Goal: Information Seeking & Learning: Check status

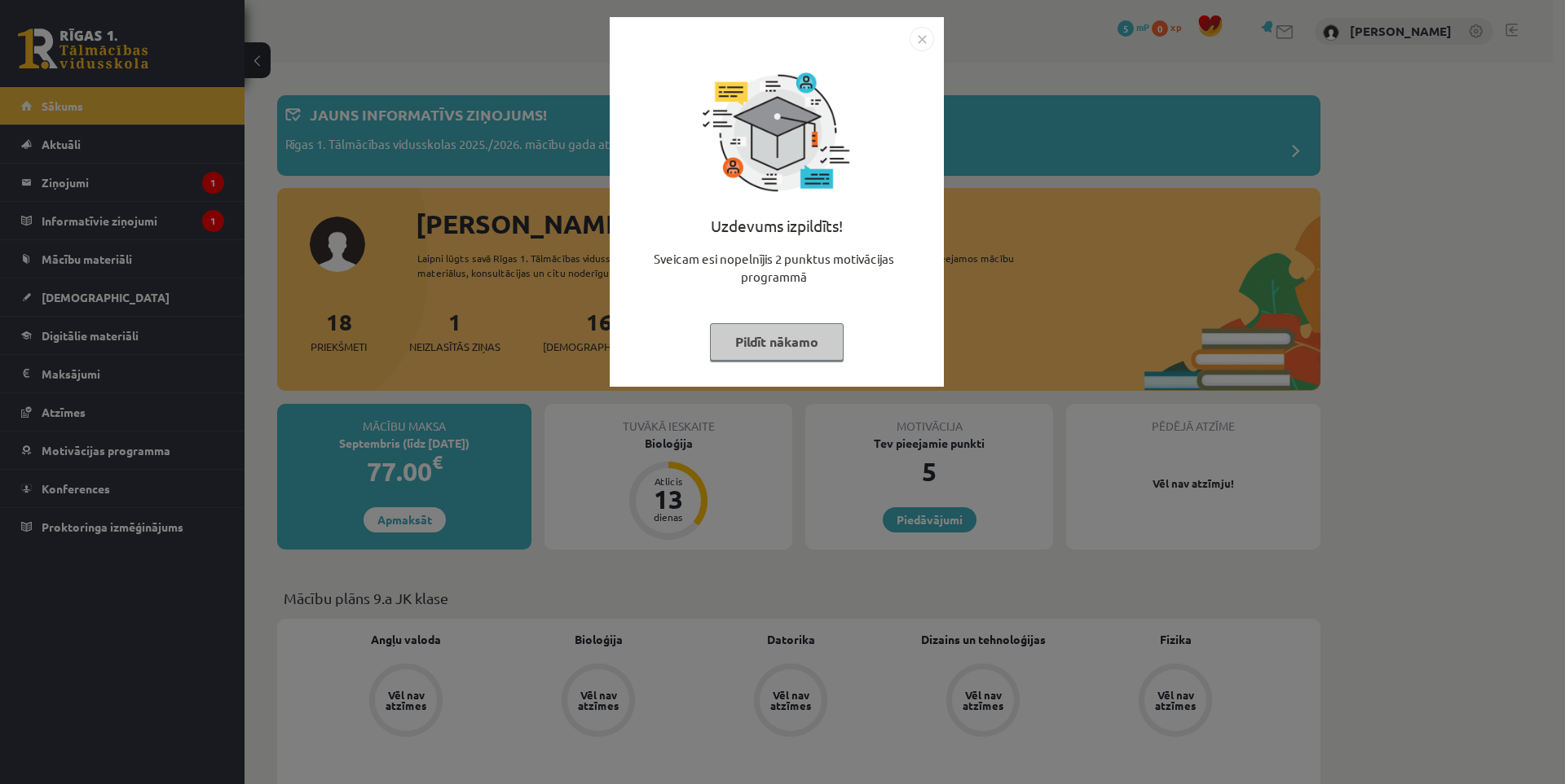
click at [919, 32] on img "Close" at bounding box center [921, 38] width 25 height 25
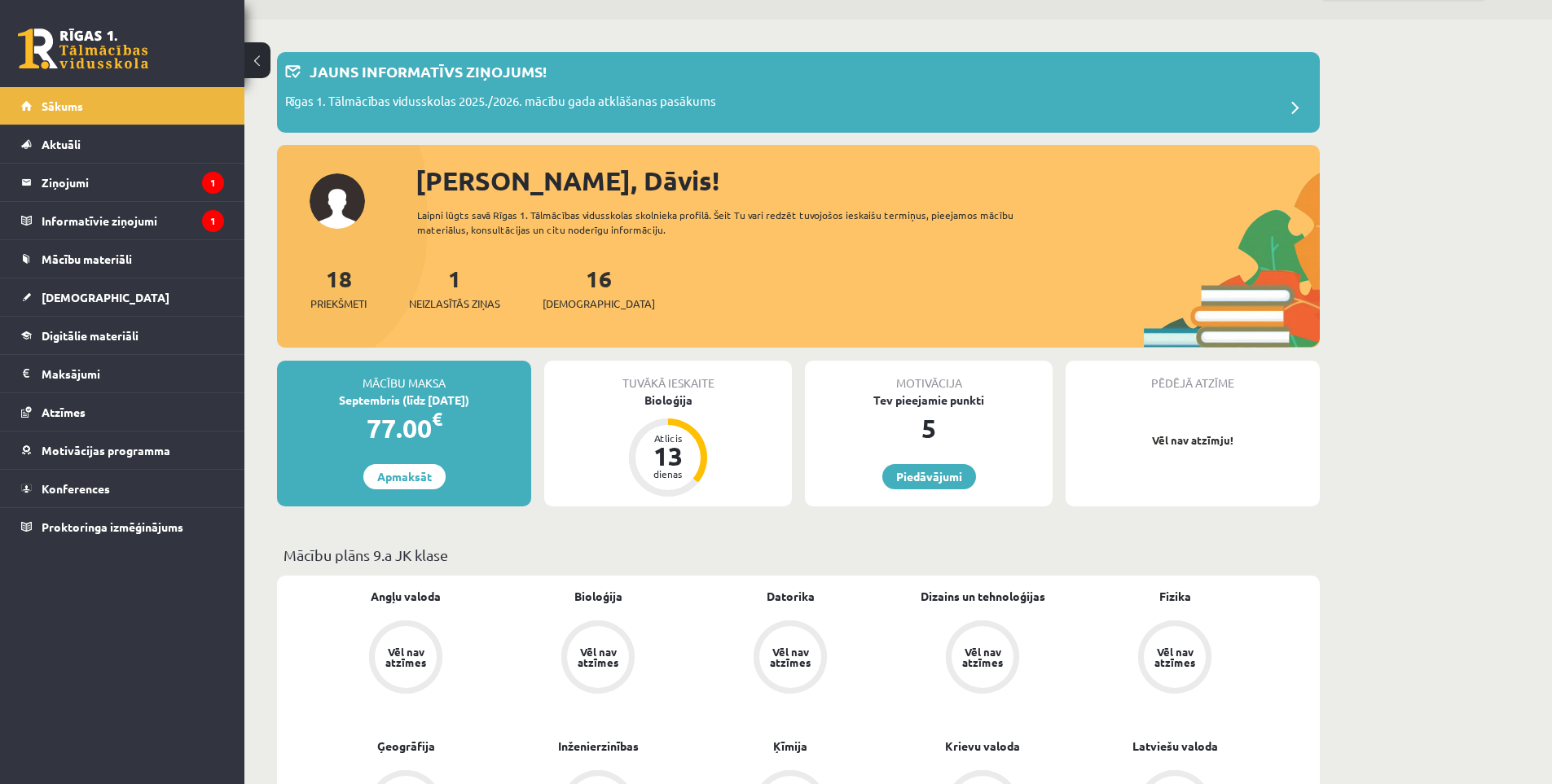
scroll to position [81, 0]
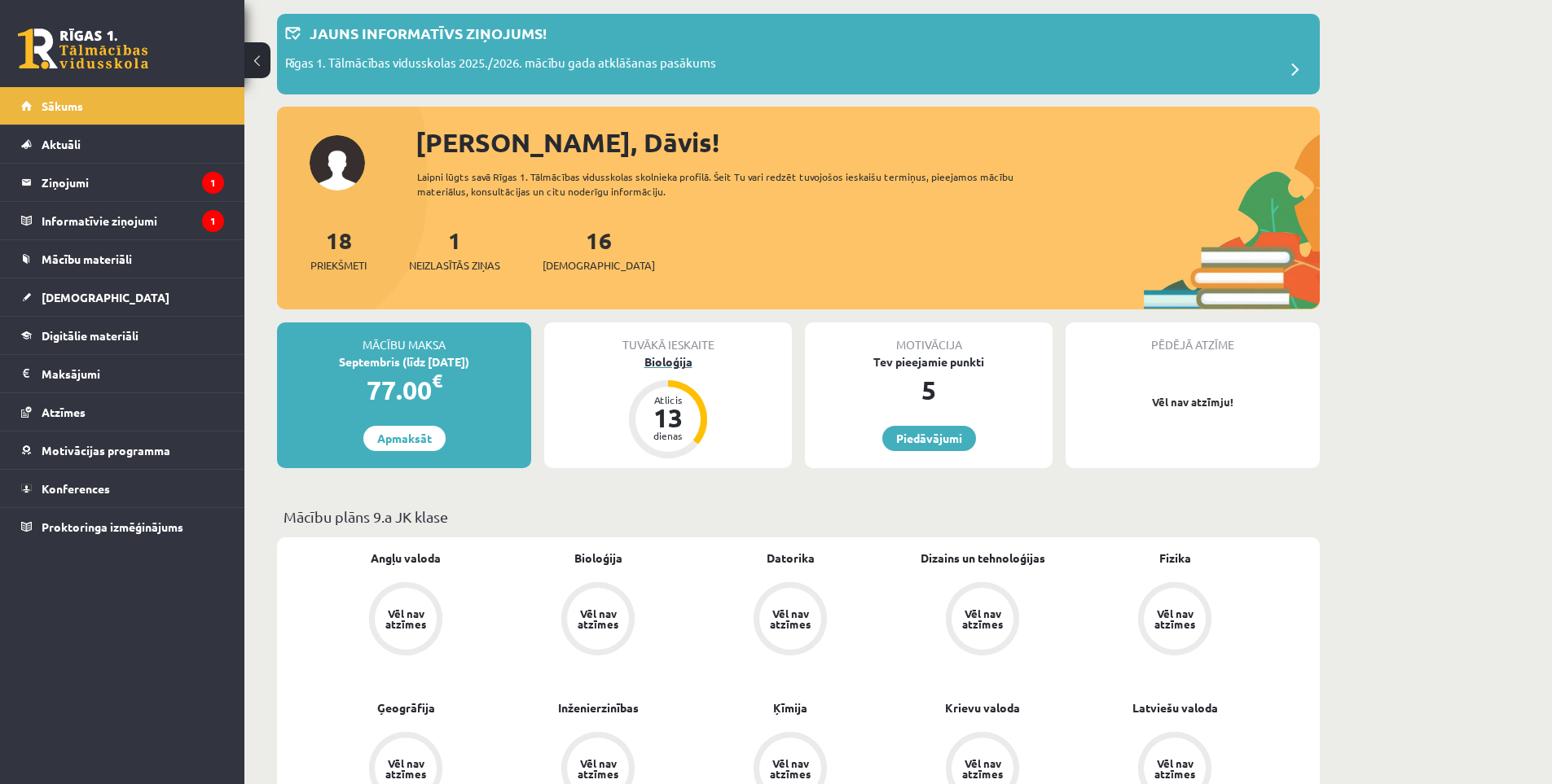
click at [685, 413] on div "13" at bounding box center [668, 418] width 49 height 26
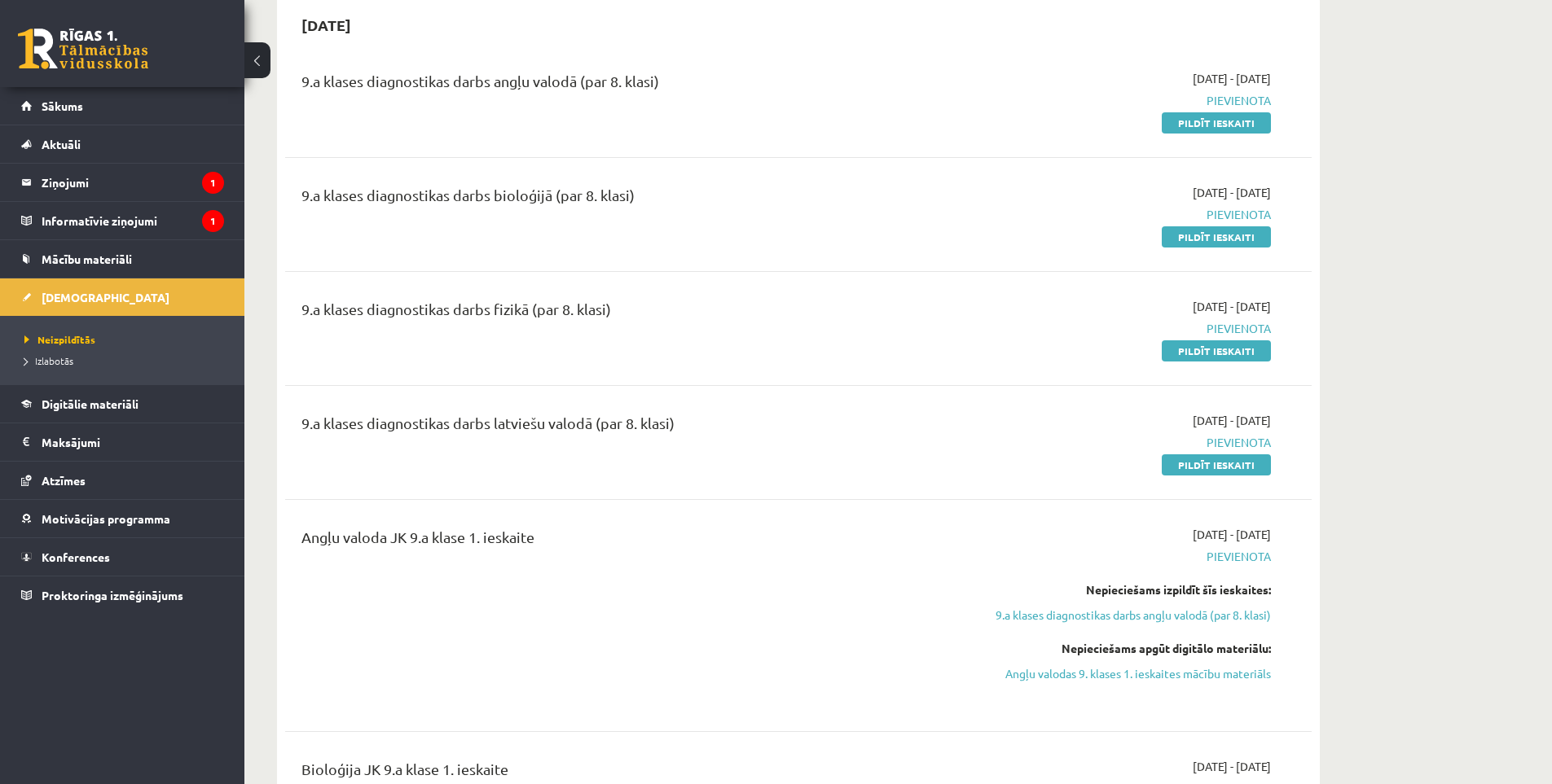
scroll to position [81, 0]
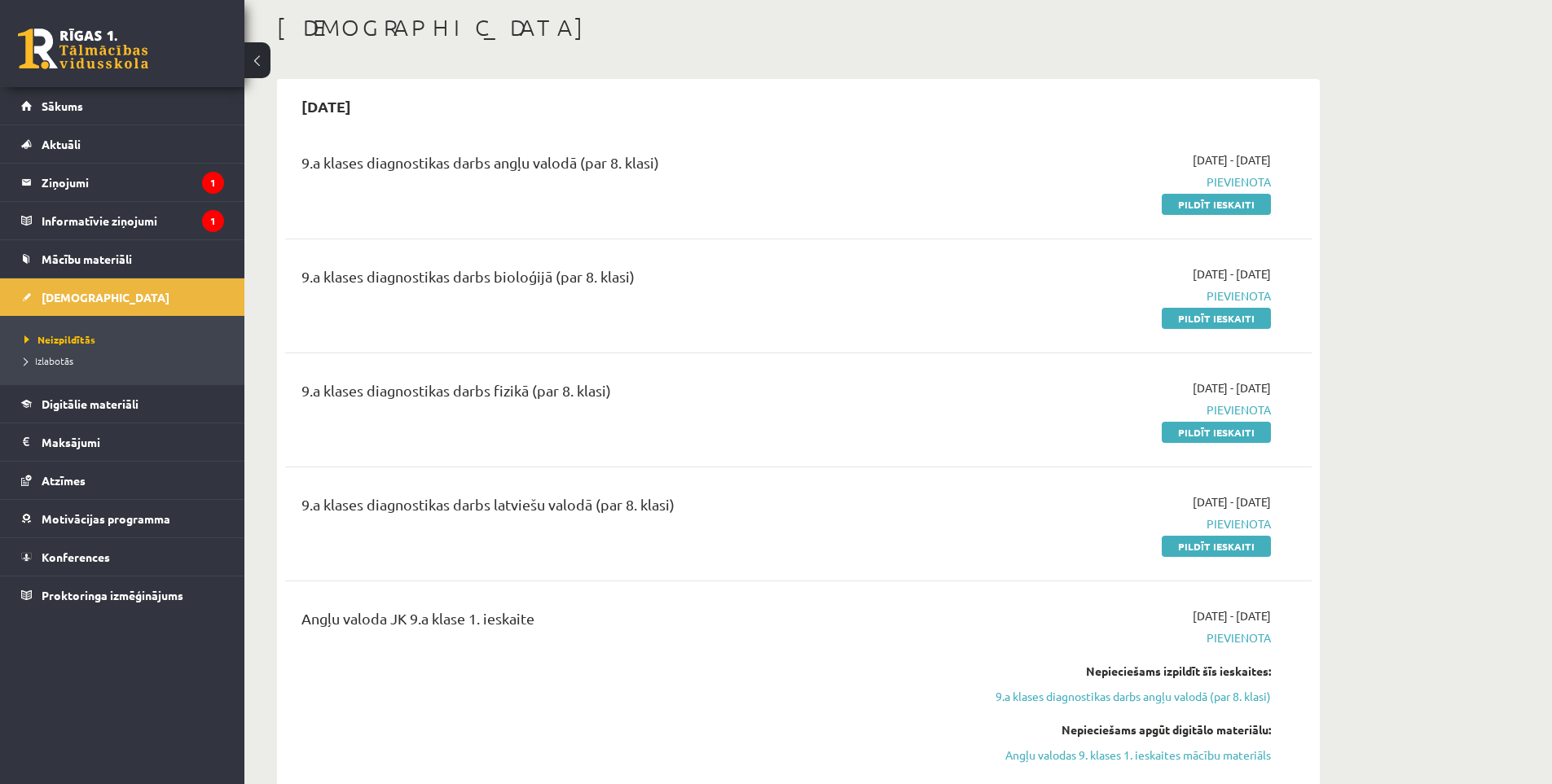
drag, startPoint x: 1260, startPoint y: 162, endPoint x: 1285, endPoint y: 181, distance: 31.4
click at [1279, 162] on div "2025-09-01 - 2025-09-15 Pievienota Pildīt ieskaiti" at bounding box center [1117, 182] width 331 height 61
click at [1288, 190] on div "9.a klases diagnostikas darbs angļu valodā (par 8. klasi) 2025-09-01 - 2025-09-…" at bounding box center [798, 182] width 994 height 61
click at [144, 178] on legend "Ziņojumi 1" at bounding box center [133, 182] width 183 height 37
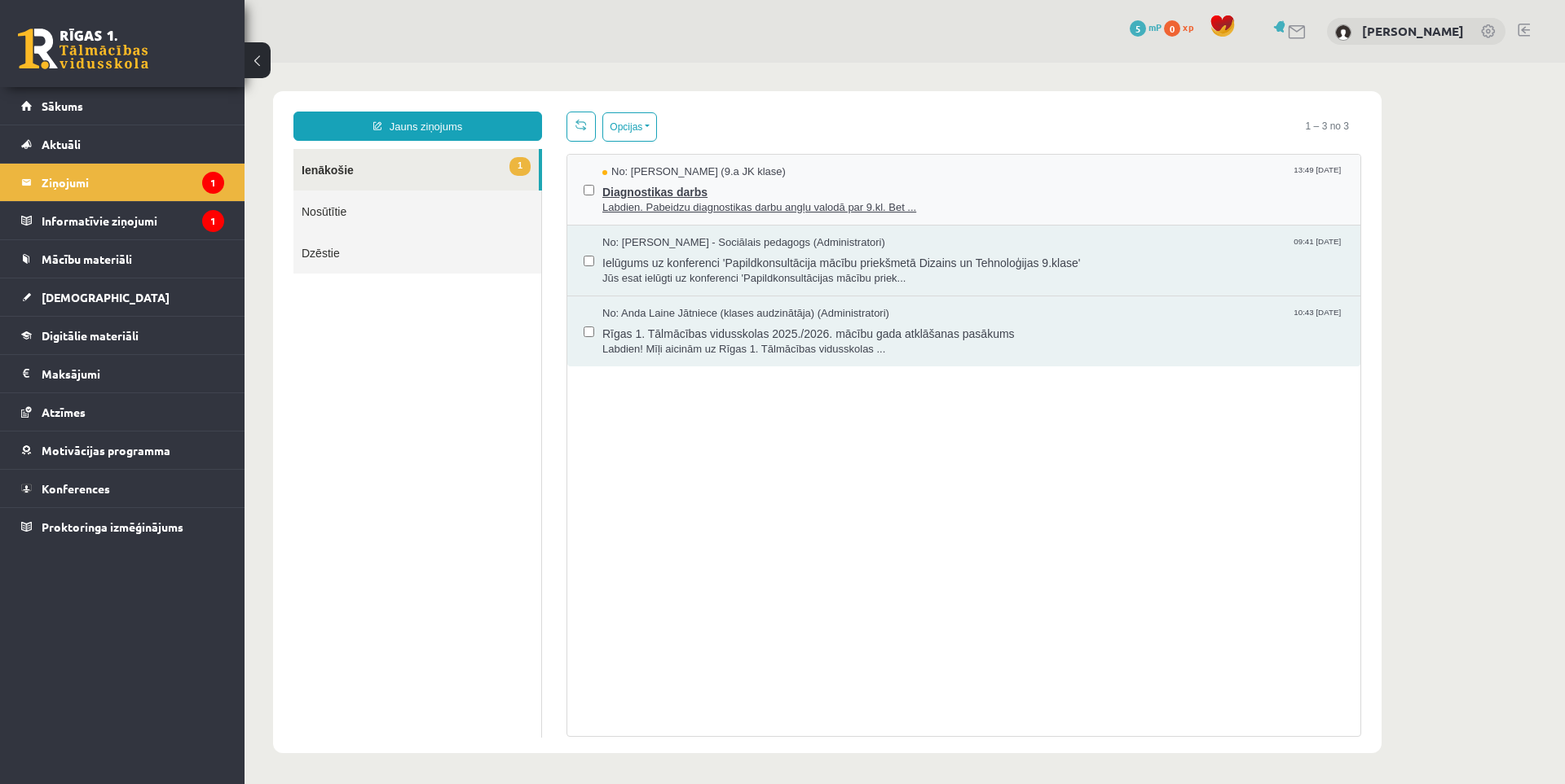
click at [773, 189] on span "Diagnostikas darbs" at bounding box center [973, 190] width 741 height 20
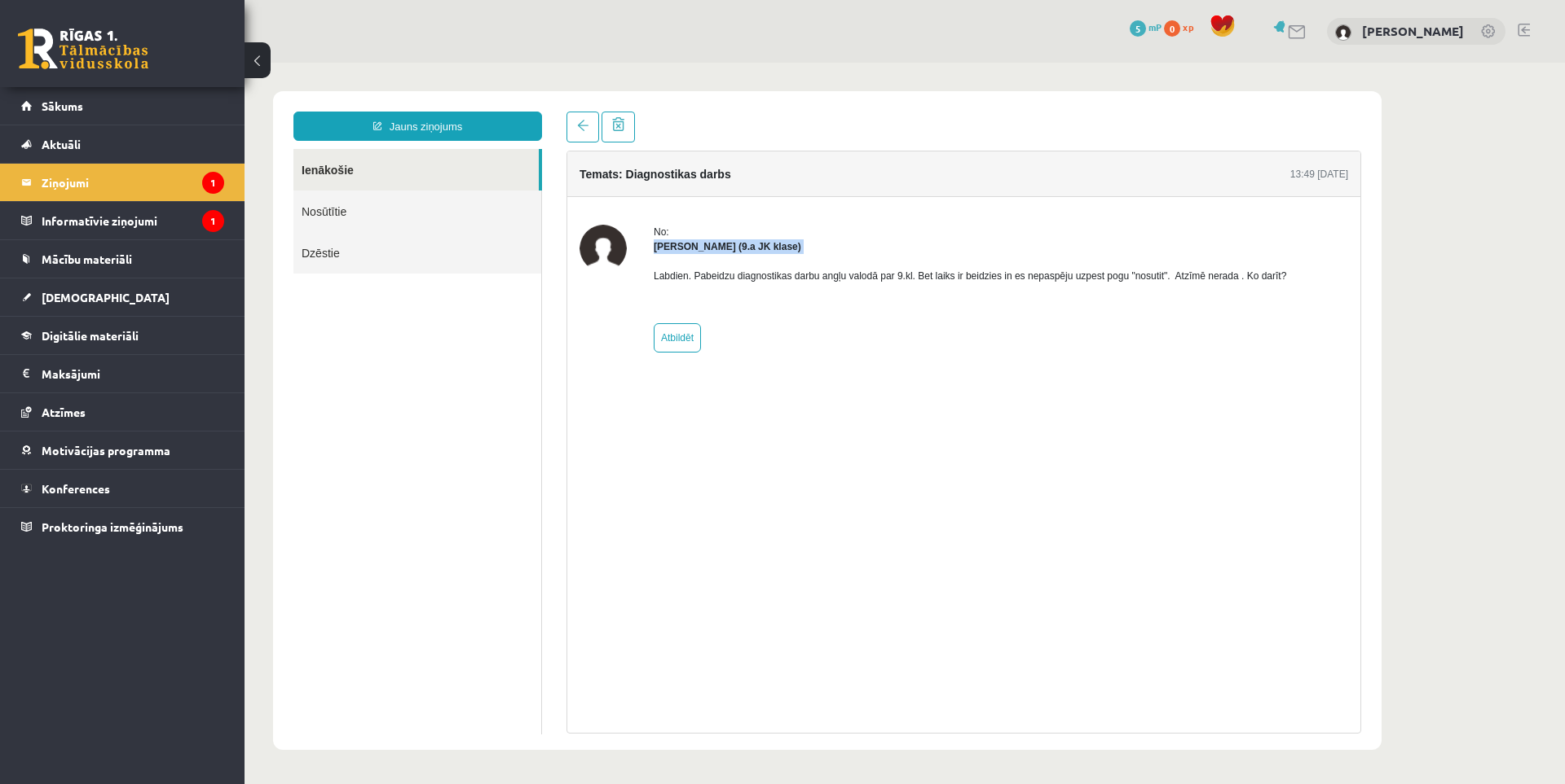
drag, startPoint x: 647, startPoint y: 247, endPoint x: 804, endPoint y: 259, distance: 157.5
click at [799, 257] on div "No: Artjoms Keržajevs (9.a JK klase) Labdien. Pabeidzu diagnostikas darbu angļu…" at bounding box center [964, 288] width 769 height 128
click at [858, 386] on div "Temats: Diagnostikas darbs 13:49 03/09/2025 No: Artjoms Keržajevs (9.a JK klase…" at bounding box center [963, 442] width 794 height 583
drag, startPoint x: 741, startPoint y: 243, endPoint x: 778, endPoint y: 261, distance: 41.1
click at [773, 244] on strong "Artjoms Keržajevs (9.a JK klase)" at bounding box center [728, 246] width 148 height 11
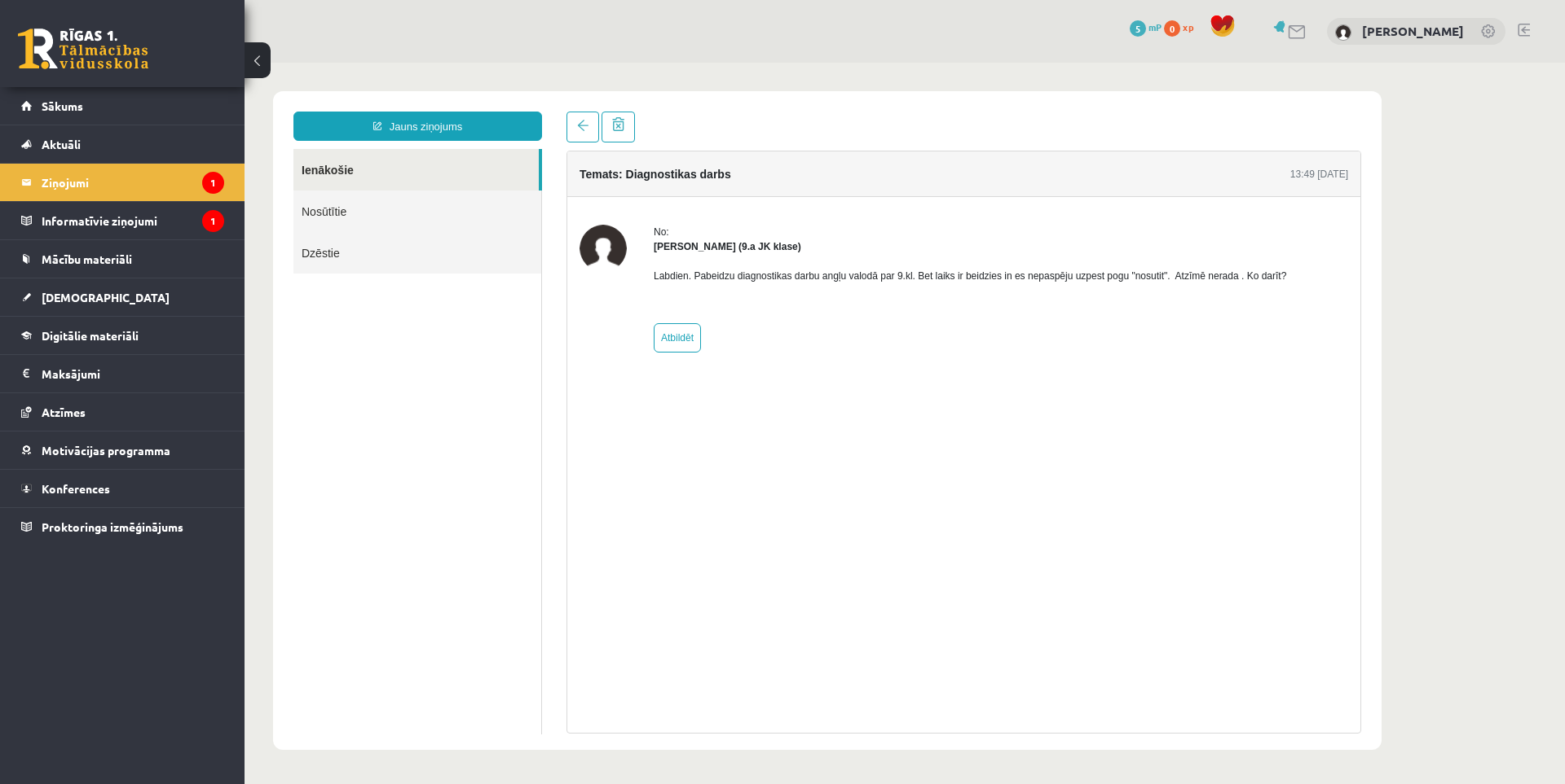
click at [780, 239] on div "Artjoms Keržajevs (9.a JK klase)" at bounding box center [970, 246] width 633 height 15
click at [91, 120] on link "Sākums" at bounding box center [122, 105] width 203 height 37
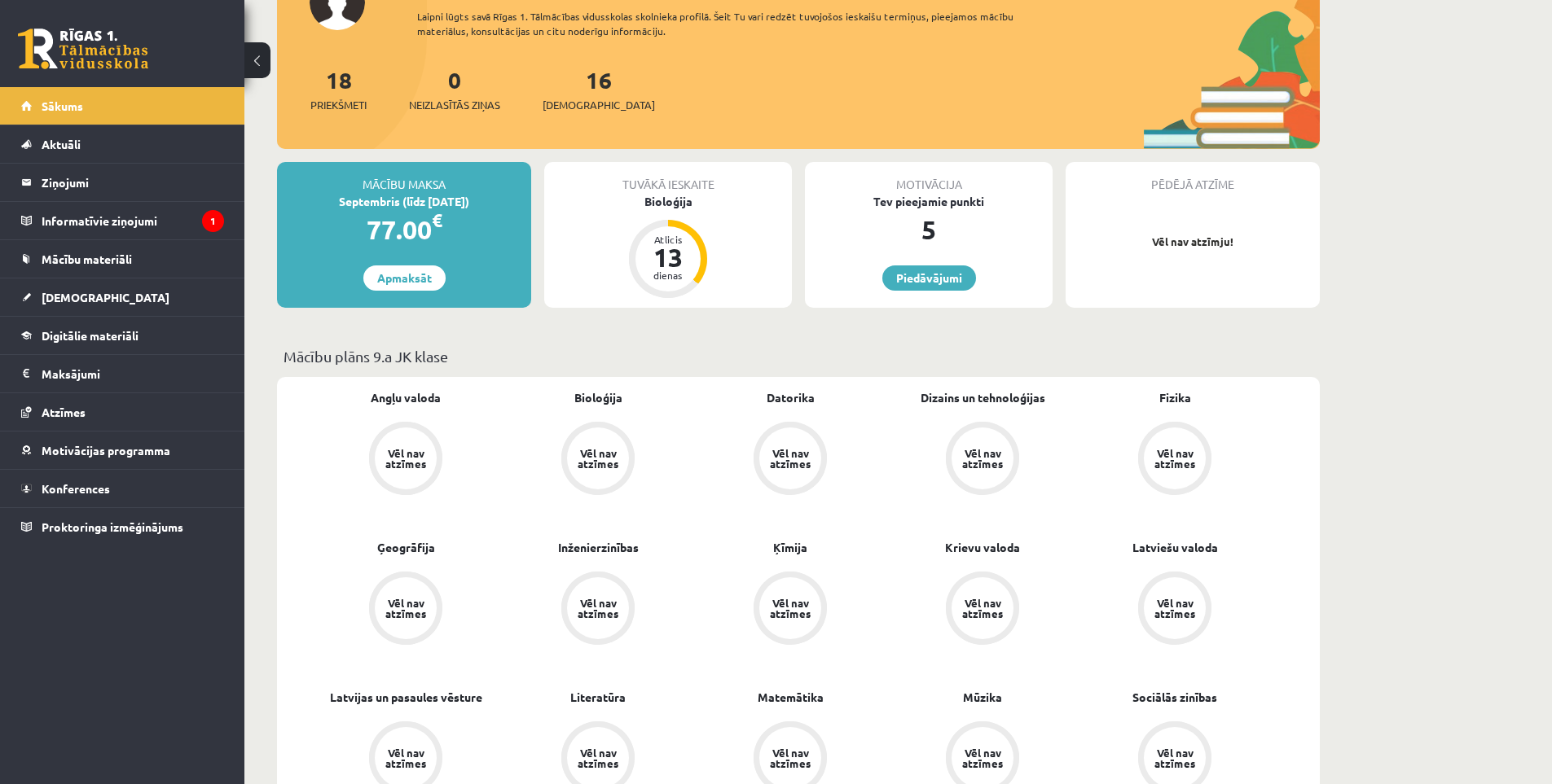
scroll to position [245, 0]
